Goal: Find specific page/section: Find specific page/section

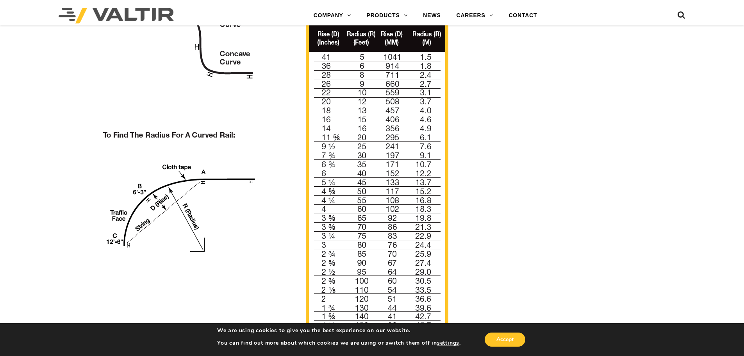
scroll to position [664, 0]
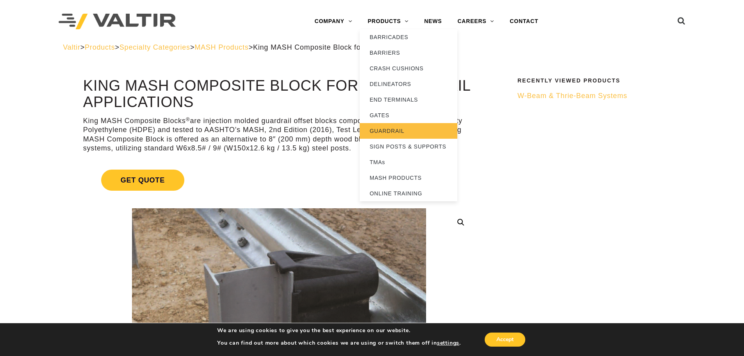
click at [384, 129] on link "GUARDRAIL" at bounding box center [409, 131] width 98 height 16
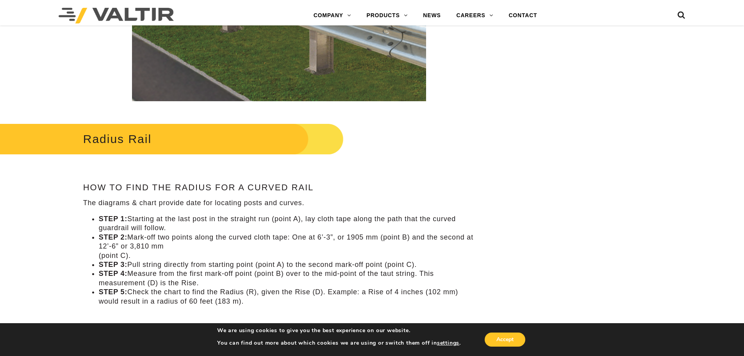
scroll to position [234, 0]
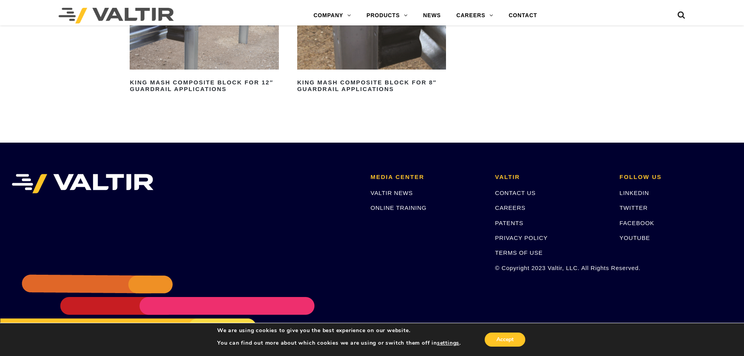
scroll to position [903, 0]
